Goal: Information Seeking & Learning: Learn about a topic

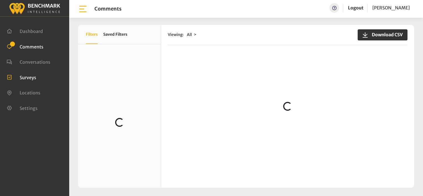
scroll to position [332, 0]
click at [181, 50] on div "Viewing: All Download CSV Loading..." at bounding box center [287, 106] width 253 height 163
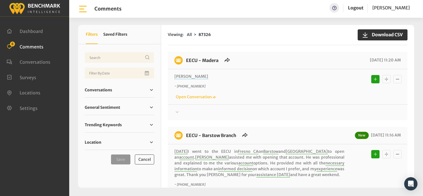
click at [294, 64] on div "EECU - Madera 08/15/2025 11:20 AM" at bounding box center [288, 62] width 240 height 13
